Goal: Navigation & Orientation: Find specific page/section

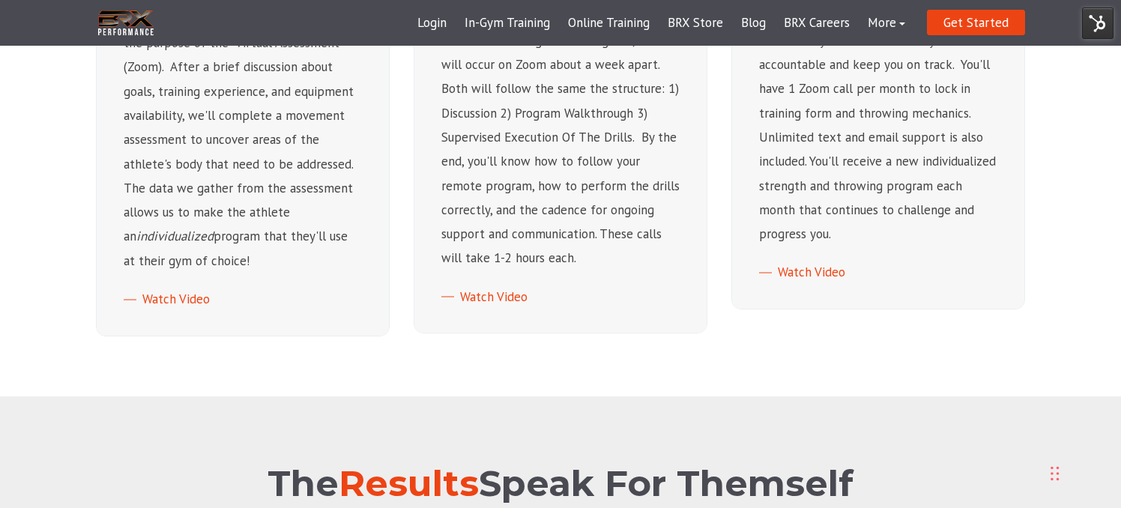
scroll to position [856, 0]
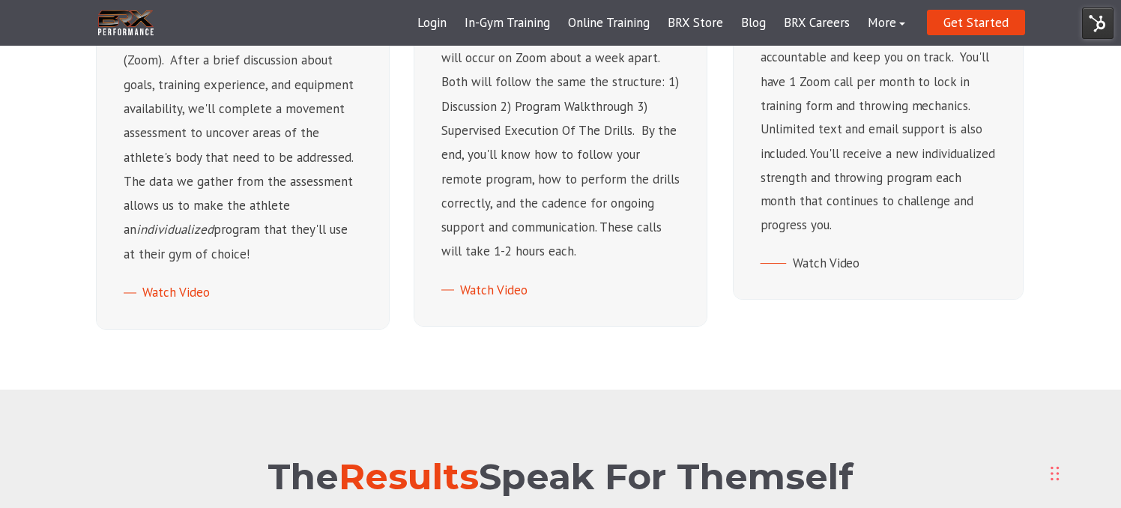
click at [799, 264] on link "Watch Video" at bounding box center [810, 263] width 100 height 16
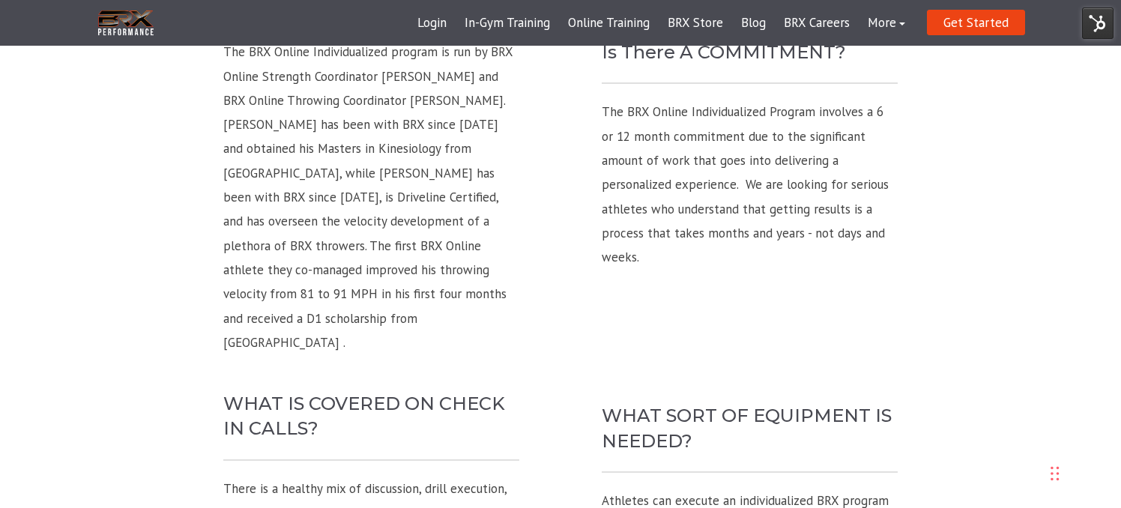
scroll to position [3468, 0]
click at [759, 24] on link "Blog" at bounding box center [753, 23] width 43 height 36
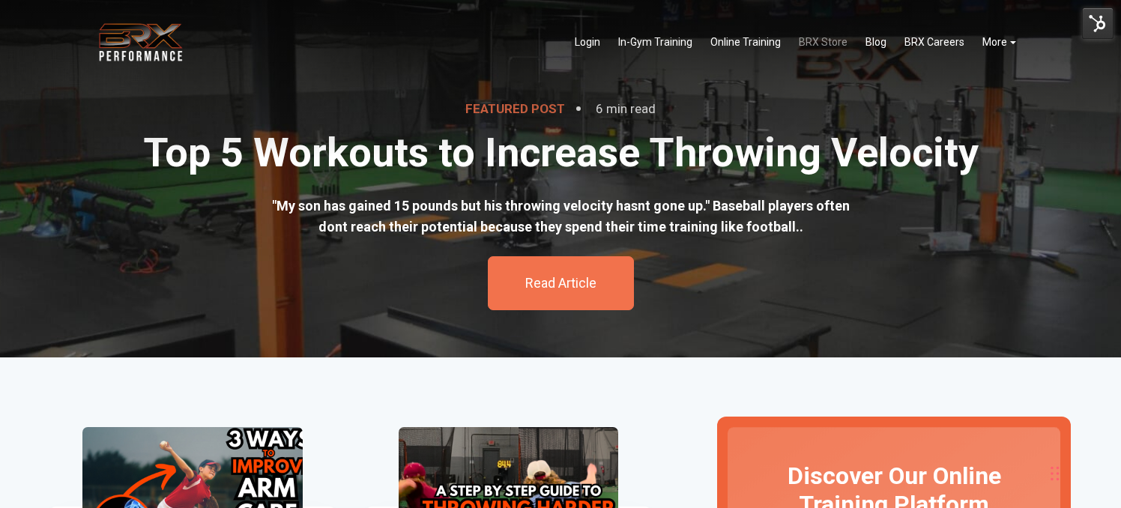
click at [826, 42] on link "BRX Store" at bounding box center [823, 42] width 67 height 31
click at [760, 43] on link "Online Training" at bounding box center [745, 42] width 88 height 31
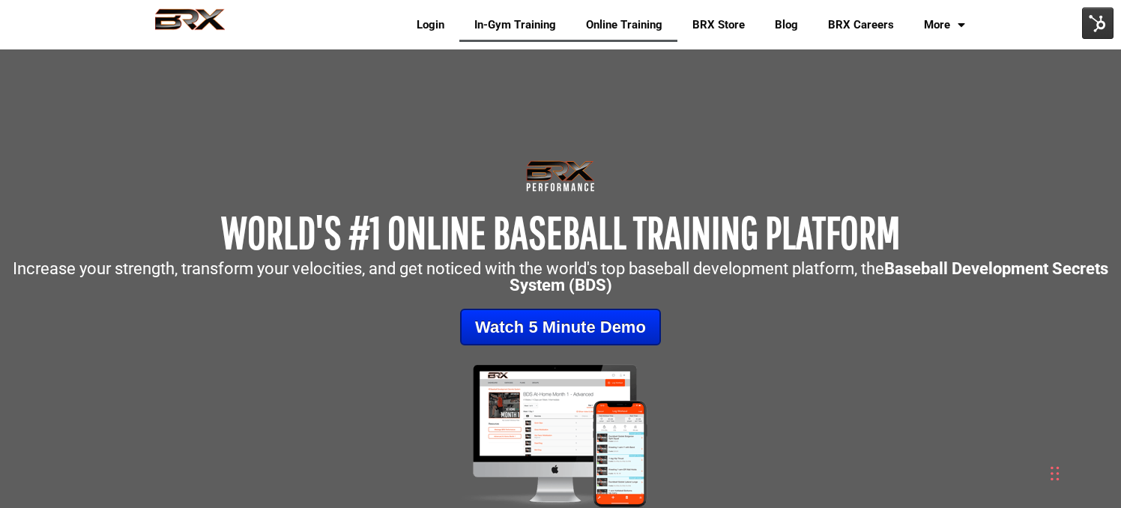
click at [509, 26] on link "In-Gym Training" at bounding box center [515, 24] width 112 height 34
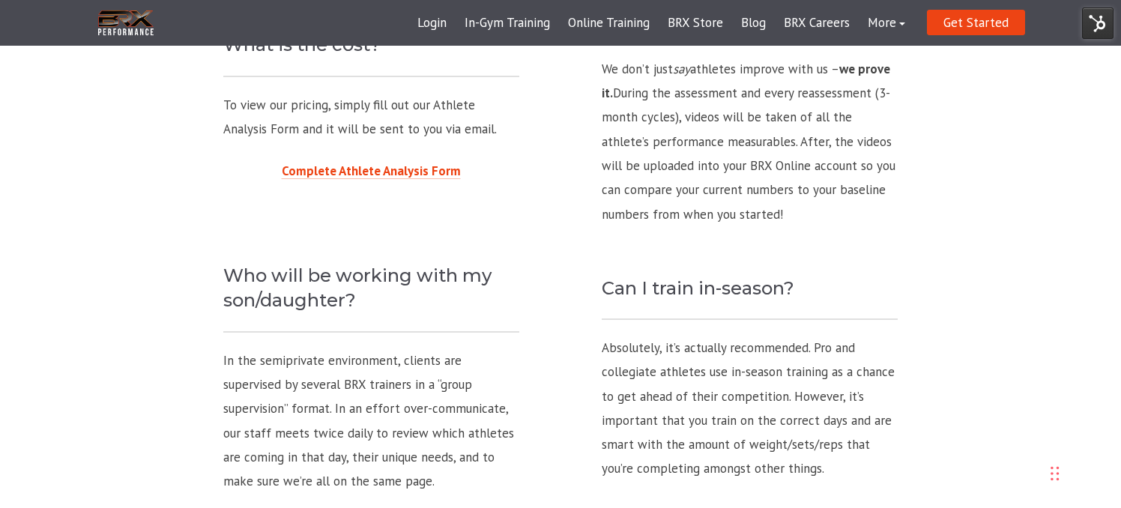
scroll to position [1815, 0]
